Goal: Use online tool/utility

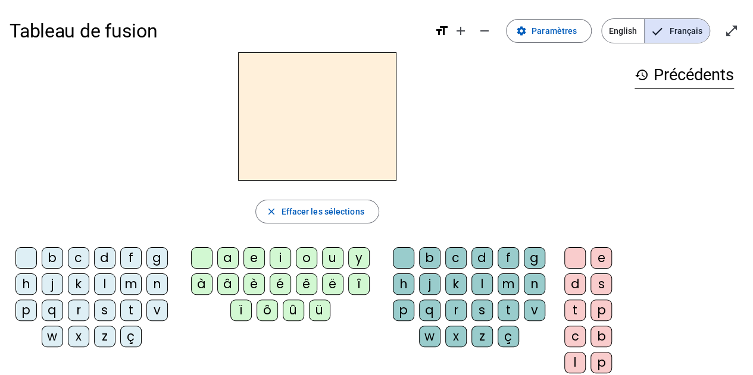
click at [160, 284] on div "n" at bounding box center [156, 284] width 21 height 21
click at [306, 254] on div "o" at bounding box center [306, 257] width 21 height 21
click at [506, 314] on div "t" at bounding box center [507, 310] width 21 height 21
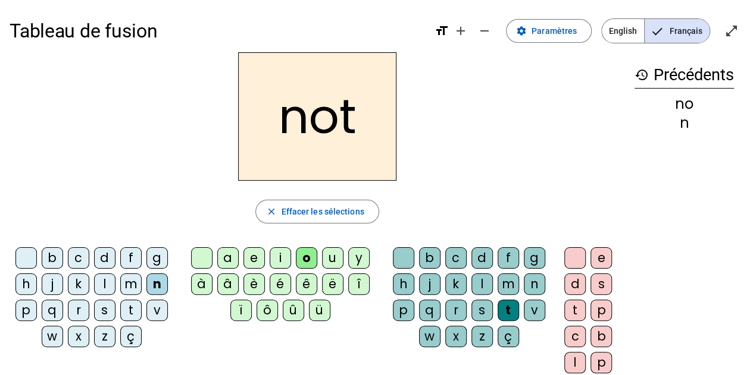
click at [600, 259] on div "e" at bounding box center [600, 257] width 21 height 21
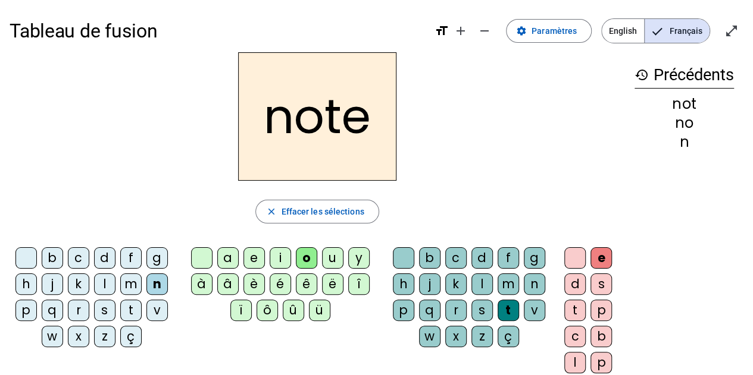
click at [158, 289] on div "n" at bounding box center [156, 284] width 21 height 21
click at [532, 306] on div "v" at bounding box center [534, 310] width 21 height 21
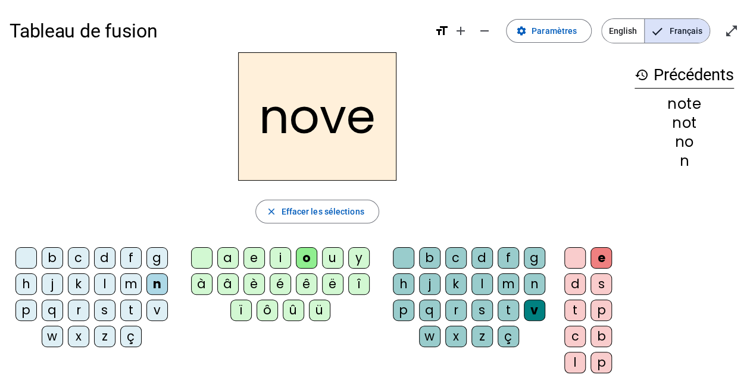
click at [505, 307] on div "t" at bounding box center [507, 310] width 21 height 21
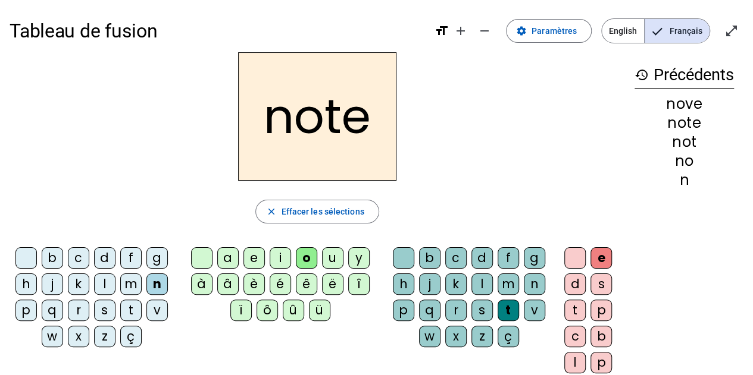
click at [158, 311] on div "v" at bounding box center [156, 310] width 21 height 21
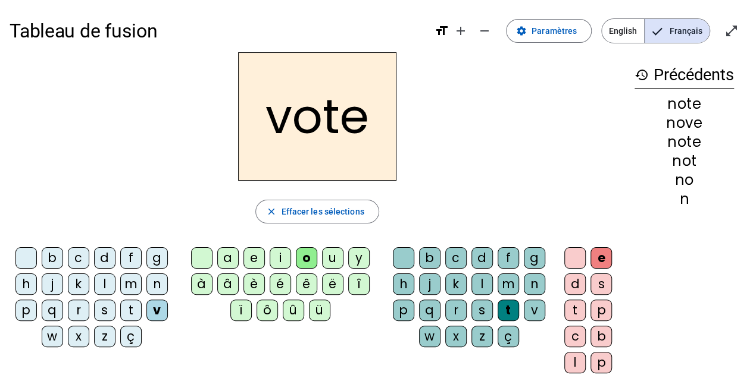
click at [274, 256] on div "i" at bounding box center [280, 257] width 21 height 21
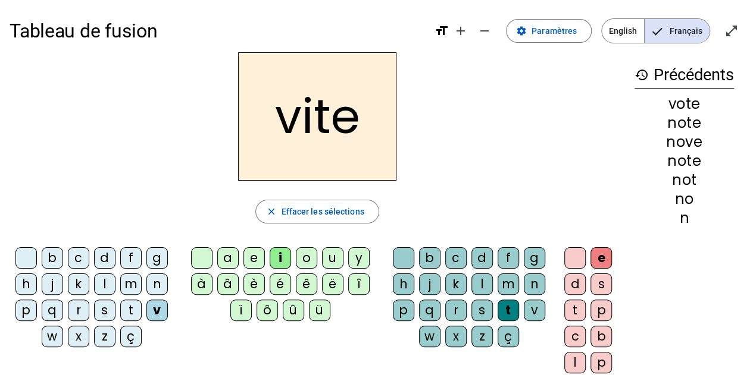
click at [484, 256] on div "d" at bounding box center [481, 257] width 21 height 21
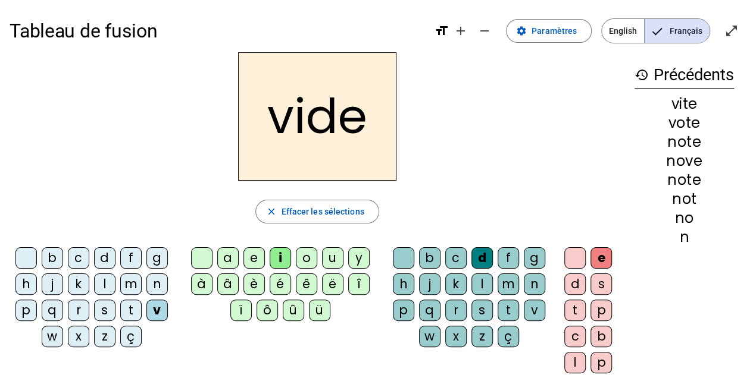
click at [74, 306] on div "r" at bounding box center [78, 310] width 21 height 21
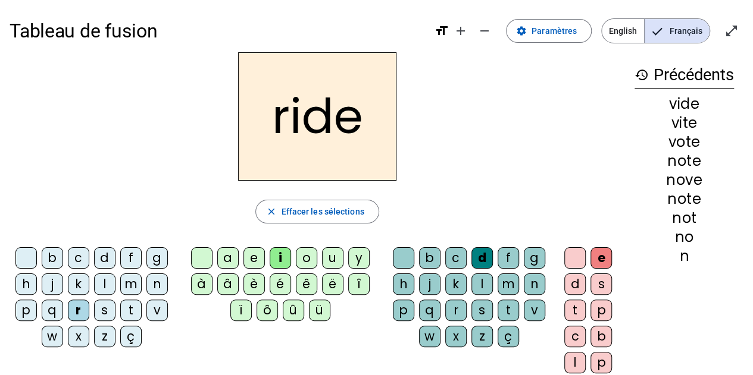
click at [332, 259] on div "u" at bounding box center [332, 257] width 21 height 21
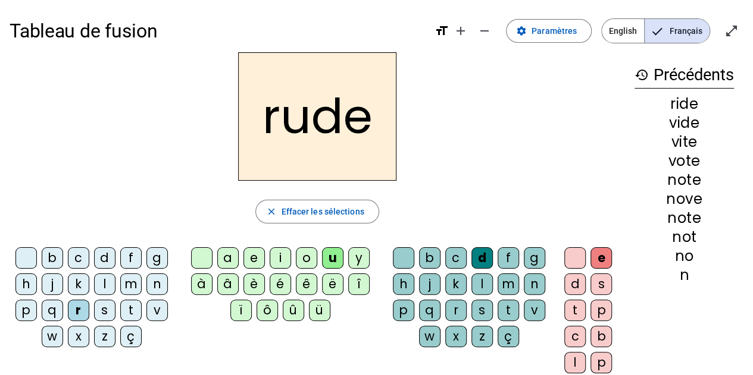
click at [481, 309] on div "s" at bounding box center [481, 310] width 21 height 21
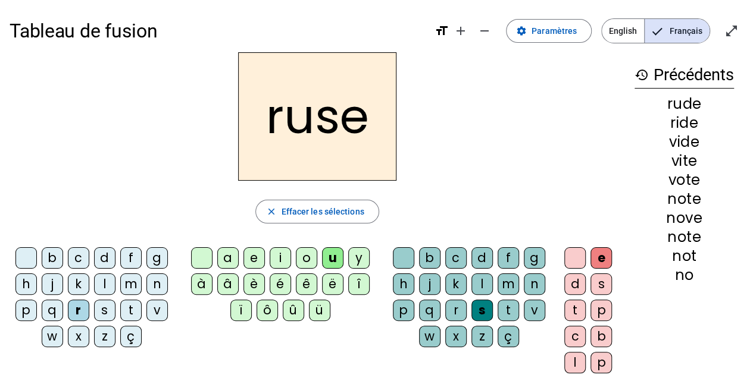
click at [130, 281] on div "m" at bounding box center [130, 284] width 21 height 21
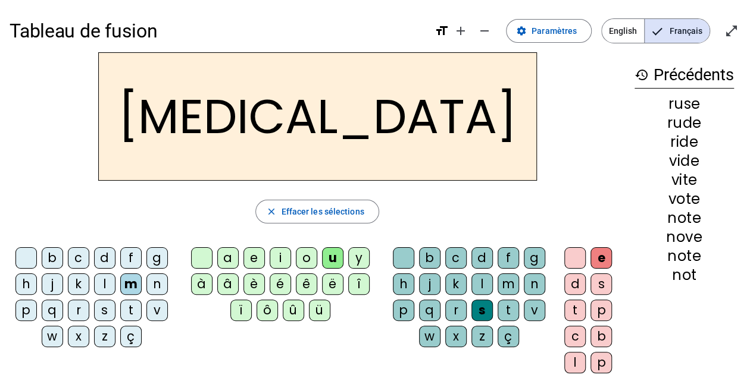
click at [52, 256] on div "b" at bounding box center [52, 257] width 21 height 21
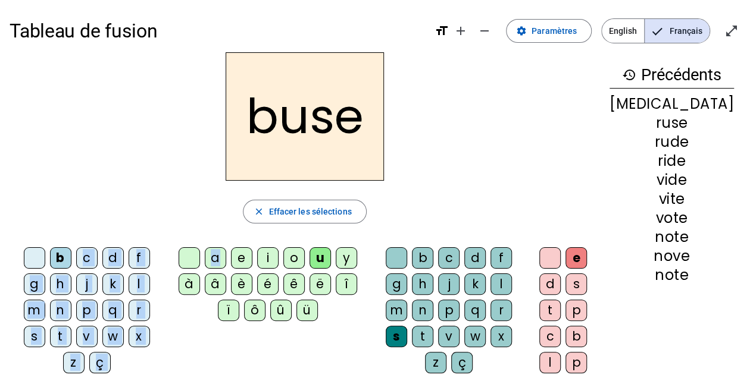
drag, startPoint x: 52, startPoint y: 256, endPoint x: 242, endPoint y: 265, distance: 189.4
click at [242, 265] on div "b c d f g h j k l m n p q r s t v w x z ç a e i o u y à â è é ê ë [PERSON_NAME]…" at bounding box center [305, 326] width 590 height 167
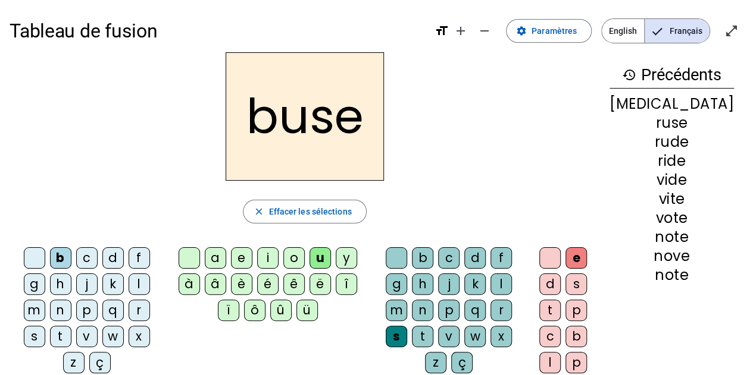
click at [278, 261] on div "i" at bounding box center [267, 257] width 21 height 21
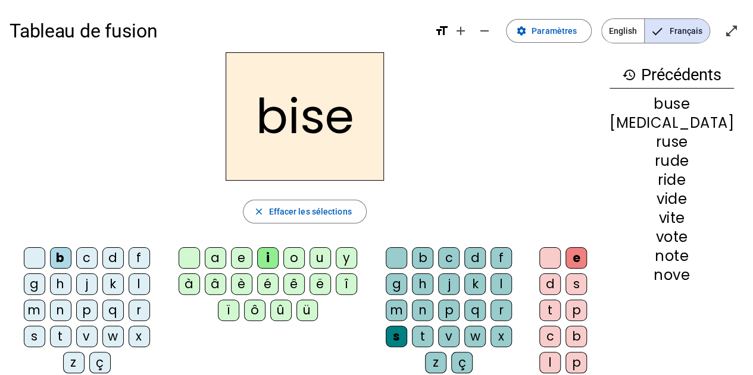
click at [226, 258] on div "a" at bounding box center [215, 257] width 21 height 21
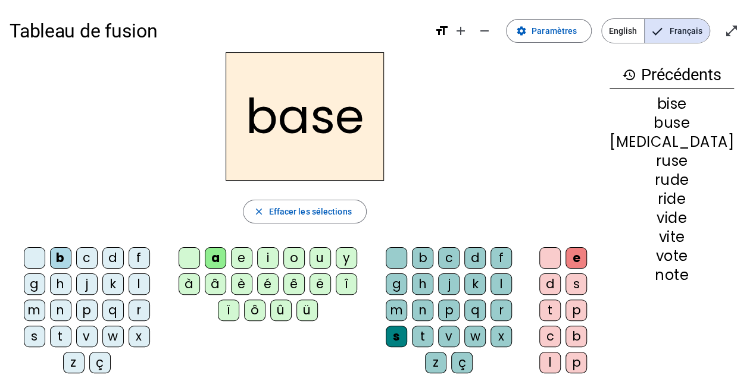
click at [587, 255] on div "e" at bounding box center [575, 257] width 21 height 21
click at [560, 253] on div at bounding box center [549, 257] width 21 height 21
